Goal: Check status: Check status

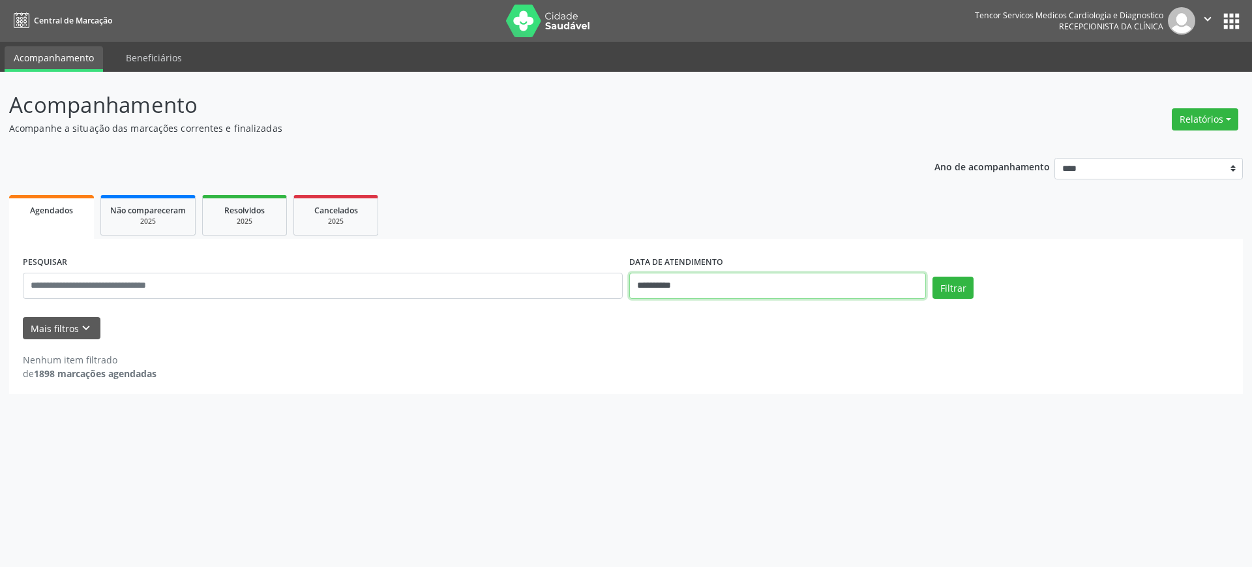
click at [883, 295] on input "**********" at bounding box center [777, 286] width 297 height 26
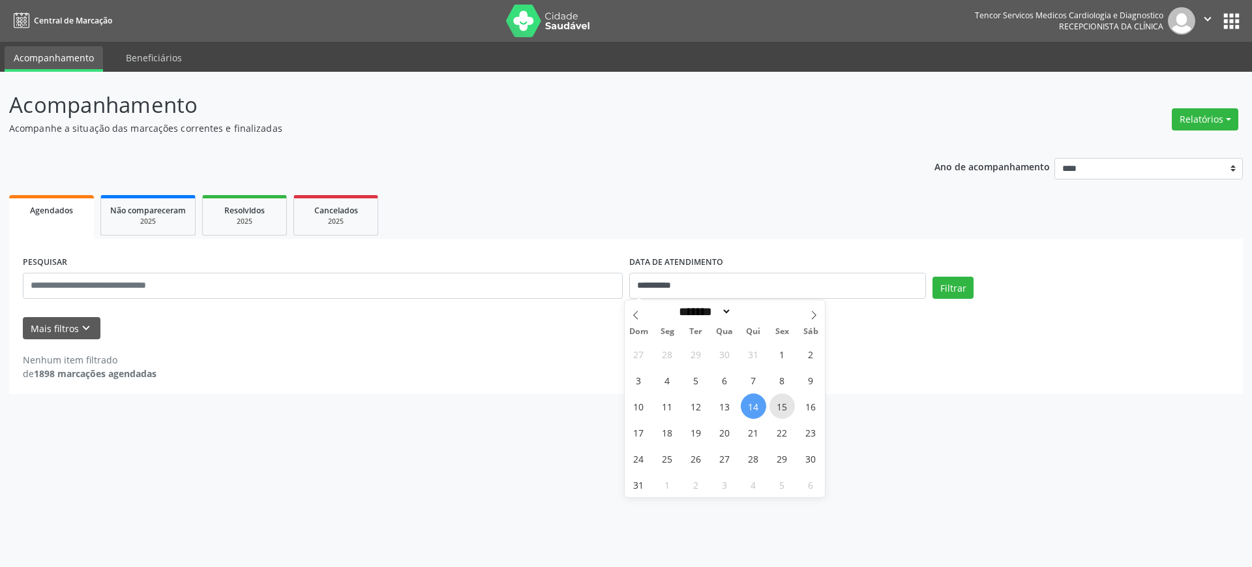
click at [779, 409] on span "15" at bounding box center [781, 405] width 25 height 25
type input "**********"
click at [789, 407] on span "15" at bounding box center [781, 405] width 25 height 25
click at [789, 406] on div "**********" at bounding box center [626, 319] width 1252 height 495
click at [969, 287] on button "Filtrar" at bounding box center [952, 287] width 41 height 22
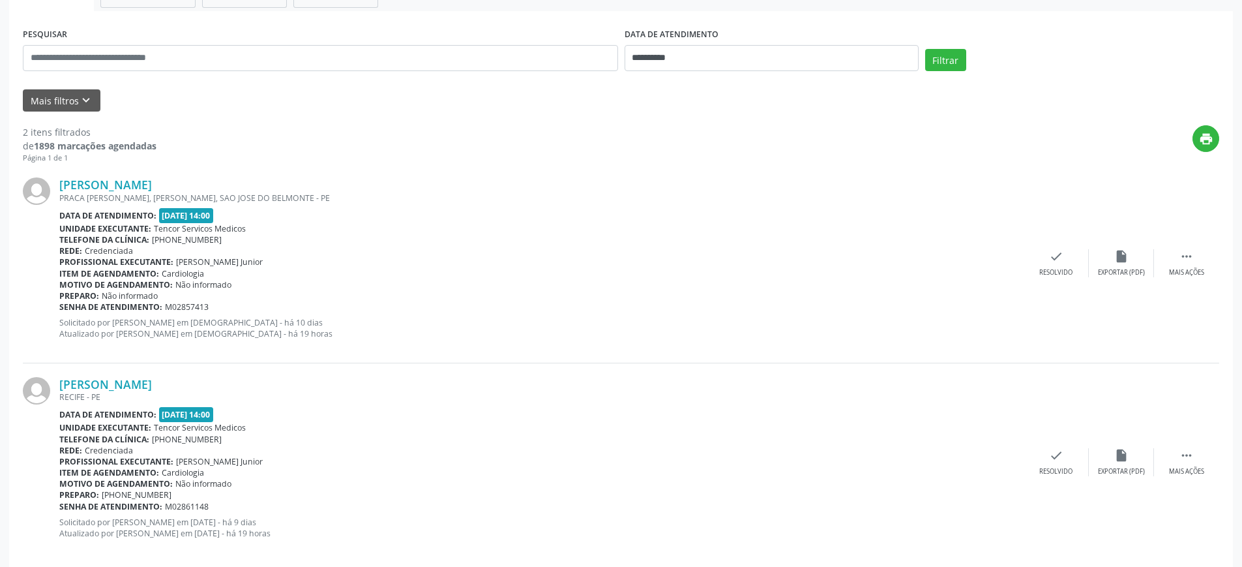
scroll to position [245, 0]
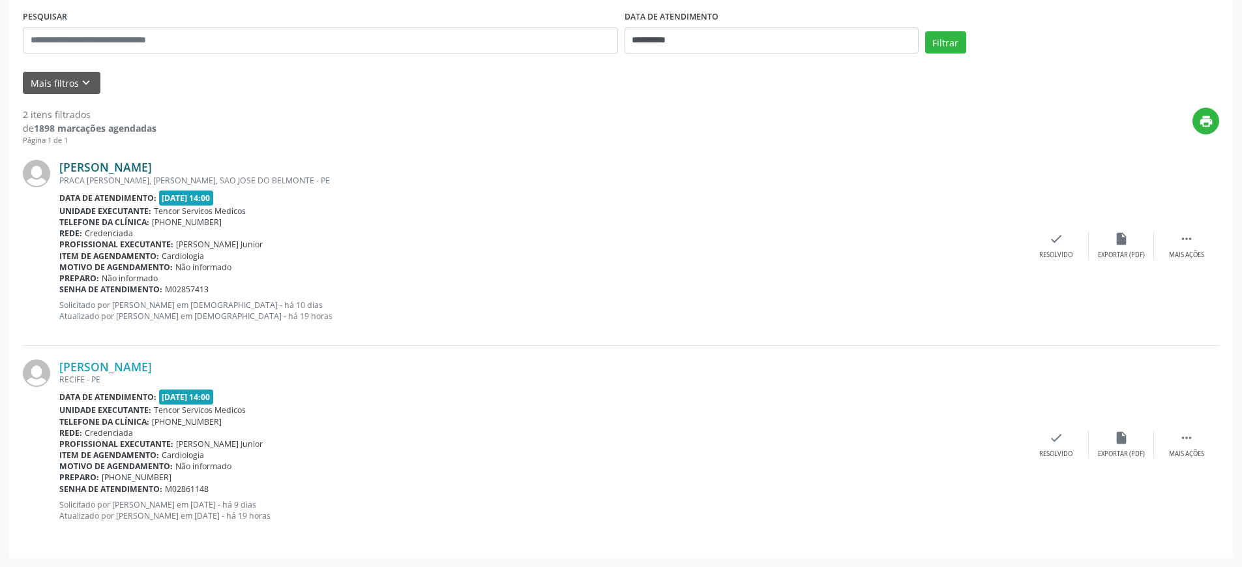
click at [84, 171] on link "[PERSON_NAME]" at bounding box center [105, 167] width 93 height 14
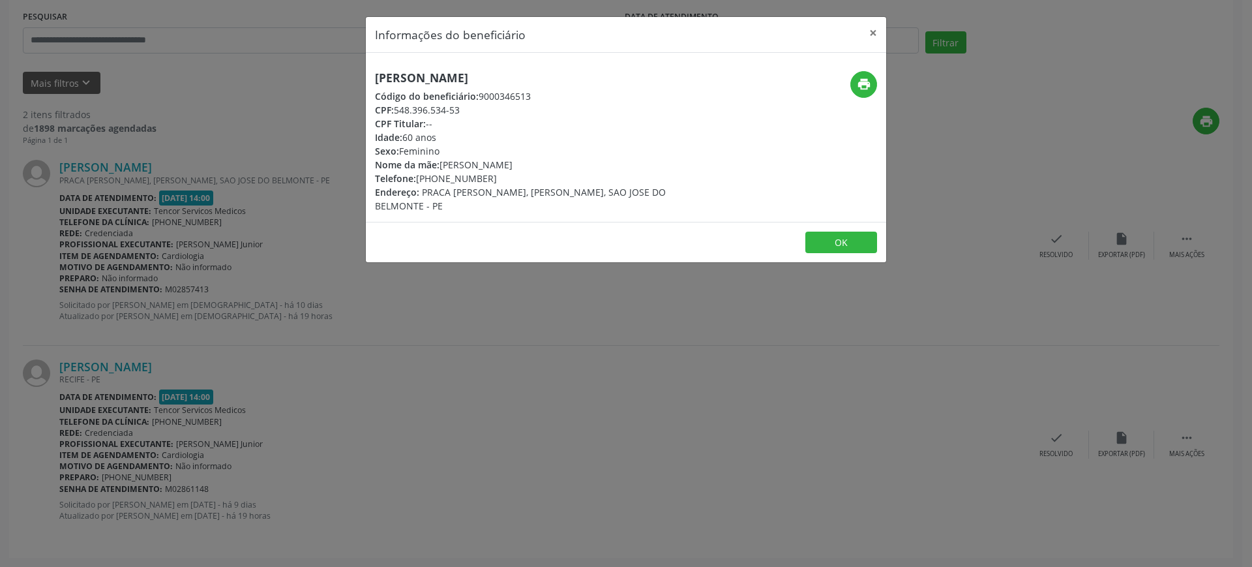
drag, startPoint x: 579, startPoint y: 79, endPoint x: 360, endPoint y: 81, distance: 219.1
click at [360, 81] on div "Informações do beneficiário × [PERSON_NAME] Código do beneficiário: 9000346513 …" at bounding box center [626, 283] width 1252 height 567
copy h5 "[PERSON_NAME]"
click at [836, 244] on button "OK" at bounding box center [841, 242] width 72 height 22
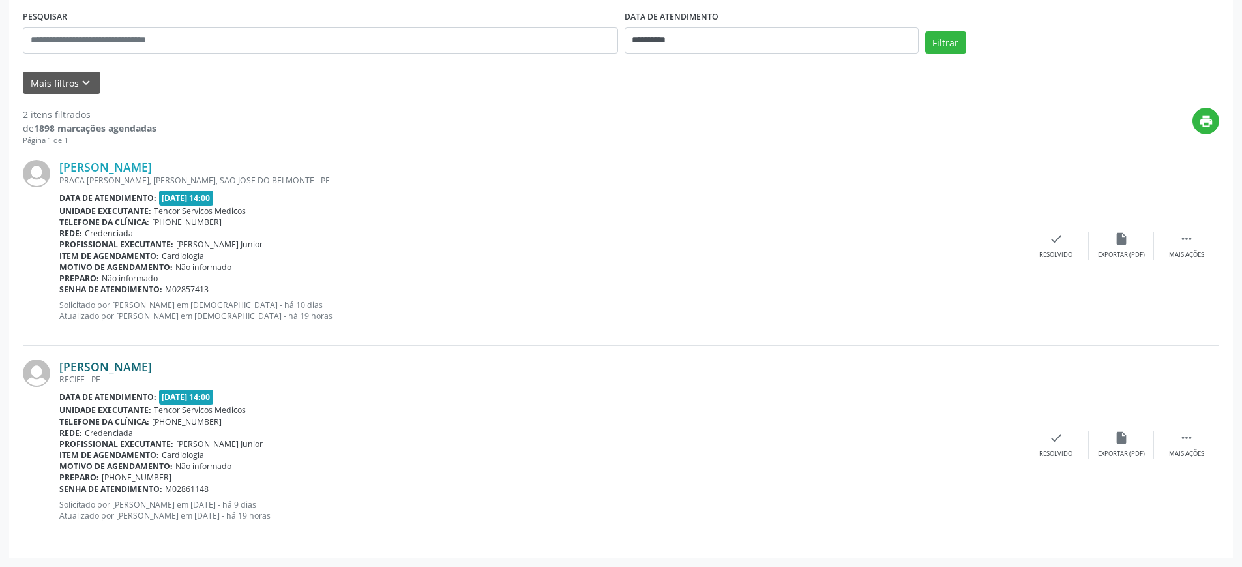
click at [152, 371] on link "[PERSON_NAME]" at bounding box center [105, 366] width 93 height 14
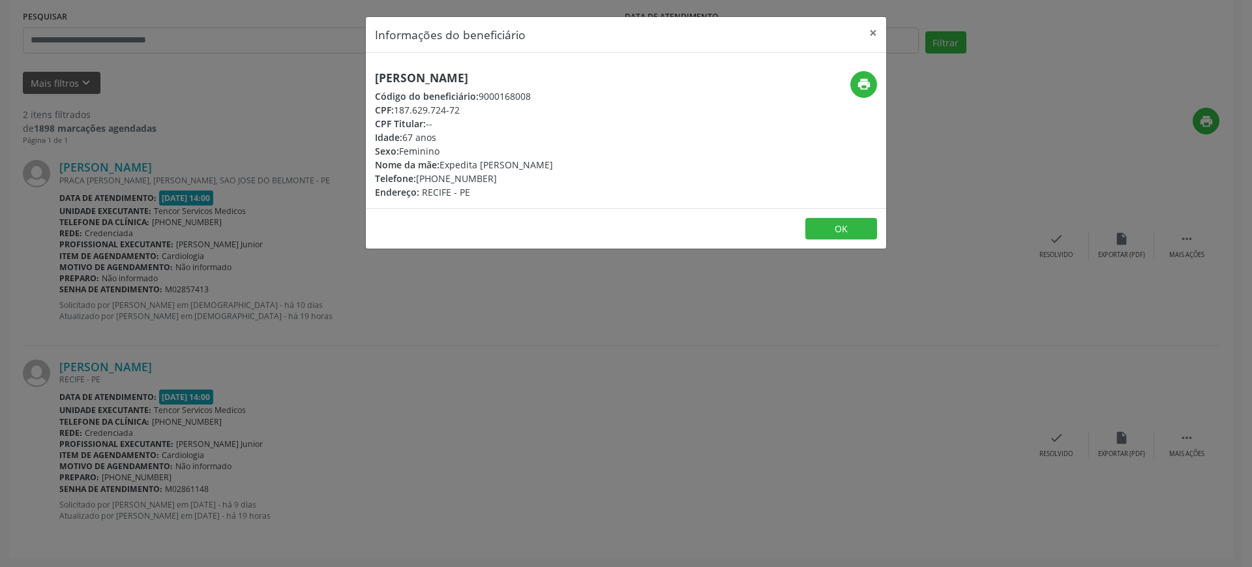
drag, startPoint x: 585, startPoint y: 78, endPoint x: 349, endPoint y: 89, distance: 235.6
click at [417, 89] on div "[PERSON_NAME] Código do beneficiário: 9000168008 CPF: 187.629.724-72 CPF Titula…" at bounding box center [464, 135] width 178 height 128
click at [592, 85] on div "[PERSON_NAME] Código do beneficiário: 9000168008 CPF: 187.629.724-72 CPF Titula…" at bounding box center [539, 135] width 347 height 128
drag, startPoint x: 583, startPoint y: 78, endPoint x: 369, endPoint y: 85, distance: 214.6
click at [369, 85] on div "[PERSON_NAME] Código do beneficiário: 9000168008 CPF: 187.629.724-72 CPF Titula…" at bounding box center [539, 135] width 347 height 128
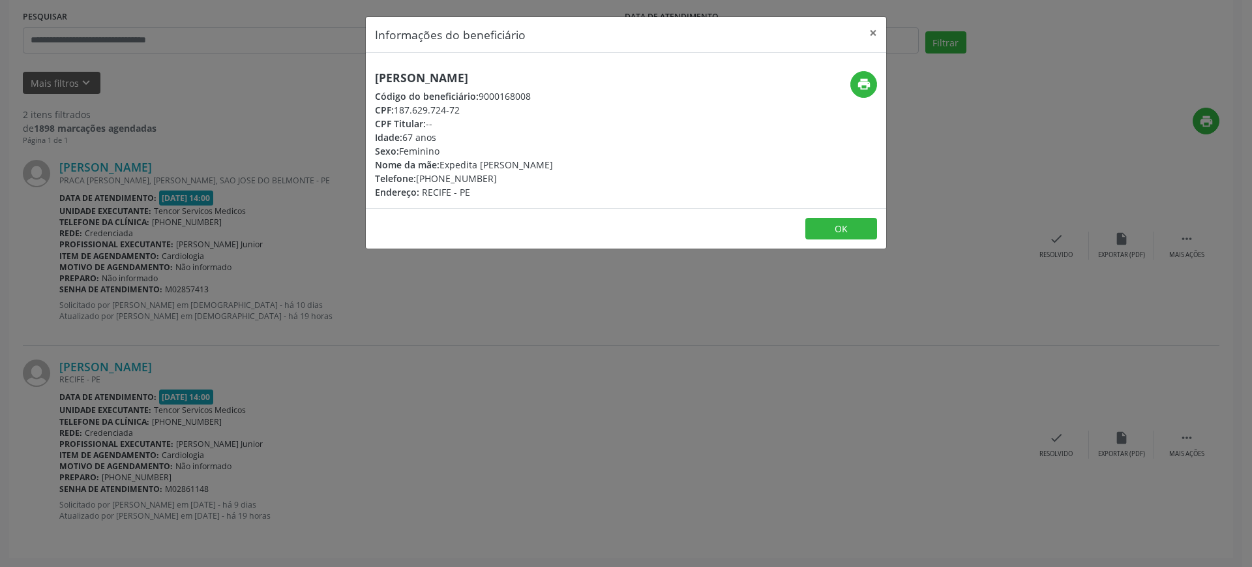
copy h5 "[PERSON_NAME]"
click at [862, 27] on button "×" at bounding box center [873, 33] width 26 height 32
